Goal: Task Accomplishment & Management: Manage account settings

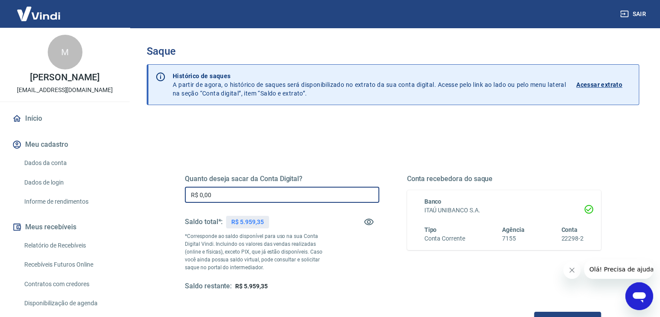
click at [239, 196] on input "R$ 0,00" at bounding box center [282, 194] width 194 height 16
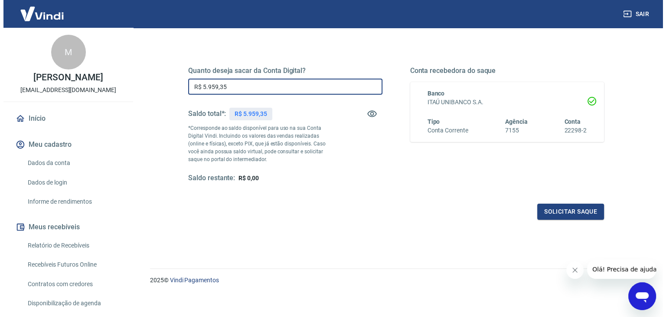
scroll to position [112, 0]
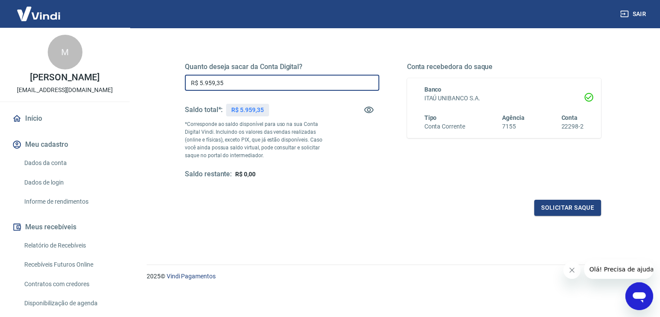
drag, startPoint x: 226, startPoint y: 82, endPoint x: 181, endPoint y: 82, distance: 44.2
click at [182, 82] on div "Quanto deseja sacar da Conta Digital? R$ 5.959,35 ​ Saldo total*: R$ 5.959,35 *…" at bounding box center [392, 125] width 437 height 202
type input "R$ 5.000,00"
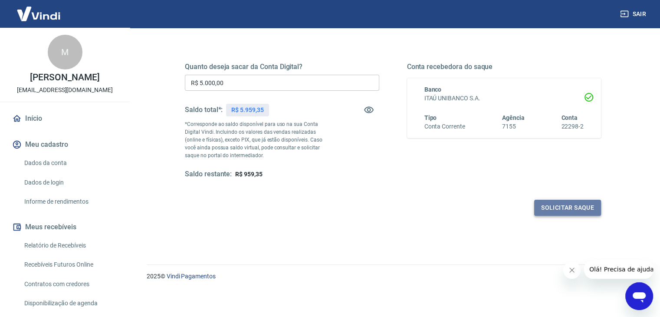
click at [579, 209] on button "Solicitar saque" at bounding box center [567, 207] width 67 height 16
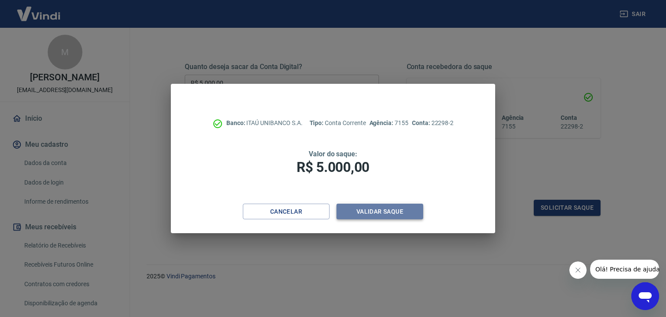
click at [380, 213] on button "Validar saque" at bounding box center [380, 211] width 87 height 16
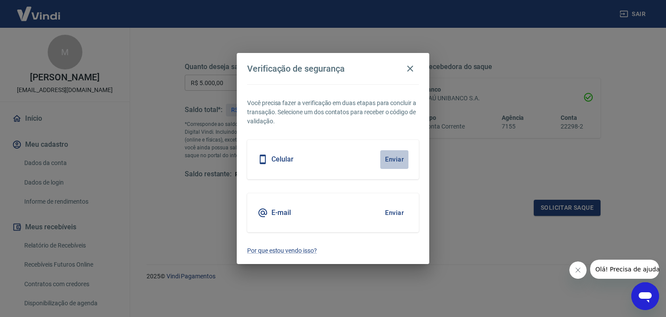
click at [396, 155] on button "Enviar" at bounding box center [394, 159] width 28 height 18
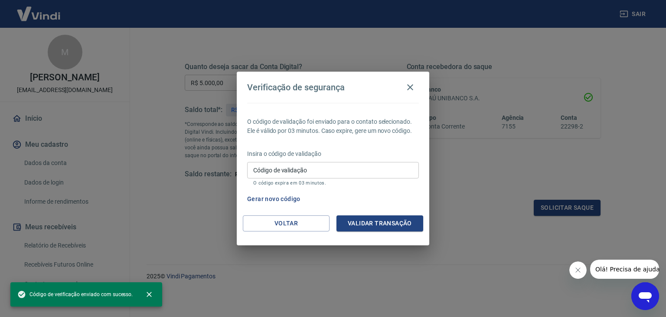
click at [284, 171] on input "Código de validação" at bounding box center [333, 170] width 172 height 16
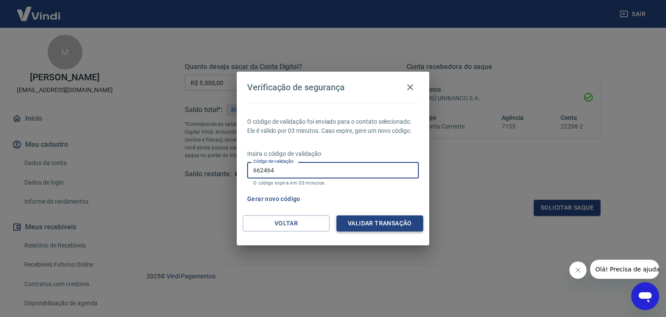
type input "662464"
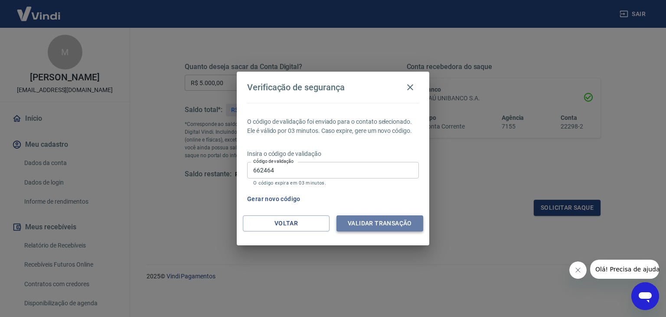
click at [353, 224] on button "Validar transação" at bounding box center [380, 223] width 87 height 16
